Goal: Register for event/course

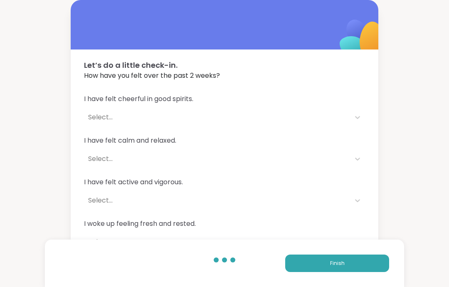
click at [365, 265] on button "Finish" at bounding box center [337, 262] width 104 height 17
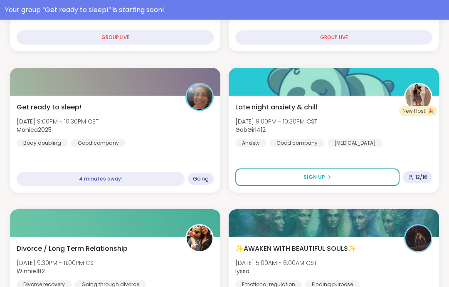
scroll to position [516, 0]
click at [183, 137] on div "Get ready to sleep! [DATE] 9:00PM - 10:30PM CST Monica2025 Body doubling Good c…" at bounding box center [115, 124] width 197 height 45
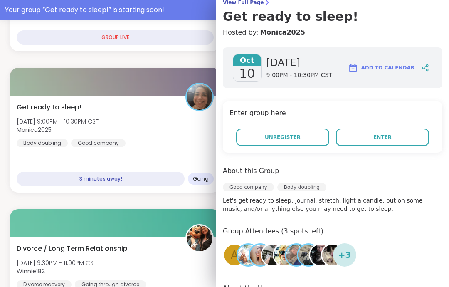
scroll to position [64, 0]
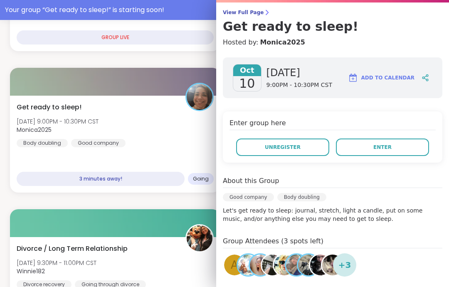
click at [252, 5] on div "View Full Page Get ready to sleep! Hosted by: Monica[DATE] [DATE] 9:00PM - 10:3…" at bounding box center [332, 144] width 233 height 417
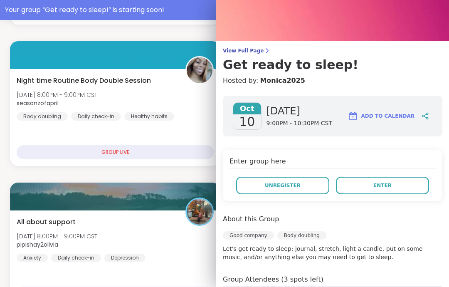
scroll to position [26, 0]
click at [247, 53] on span "View Full Page" at bounding box center [332, 50] width 219 height 7
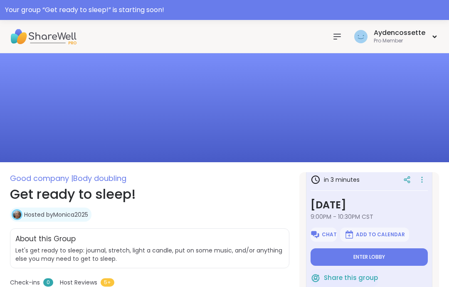
scroll to position [11, 0]
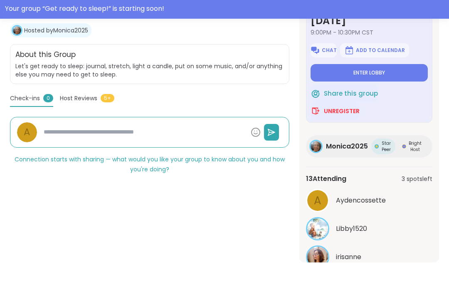
type textarea "*"
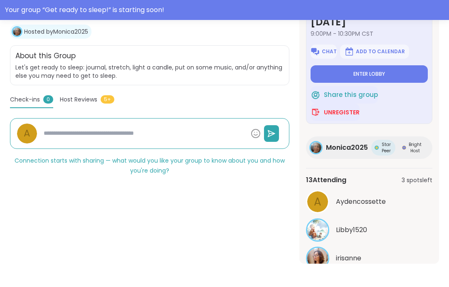
click at [377, 275] on button "See All" at bounding box center [369, 279] width 19 height 9
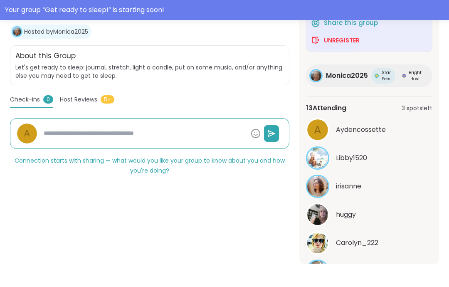
scroll to position [75, 0]
